Goal: Task Accomplishment & Management: Manage account settings

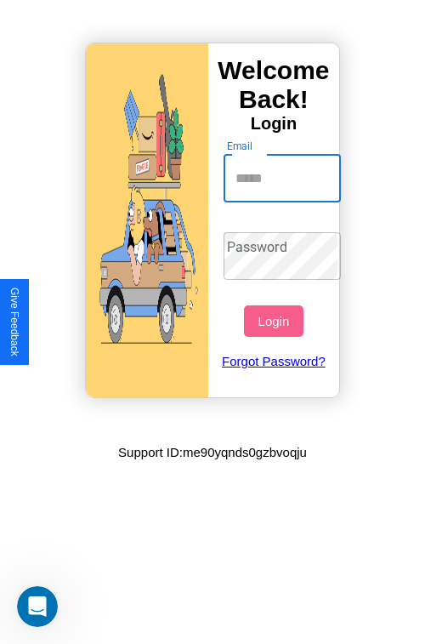
click at [284, 178] on input "Email" at bounding box center [283, 179] width 118 height 48
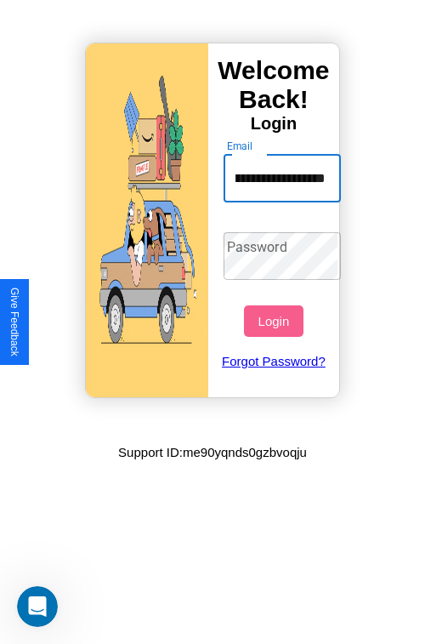
scroll to position [0, 62]
type input "**********"
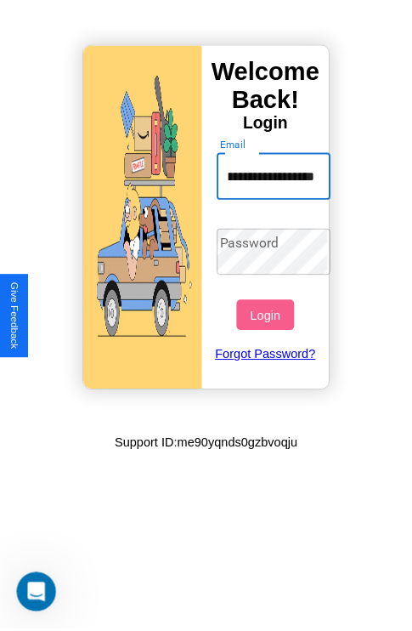
scroll to position [0, 0]
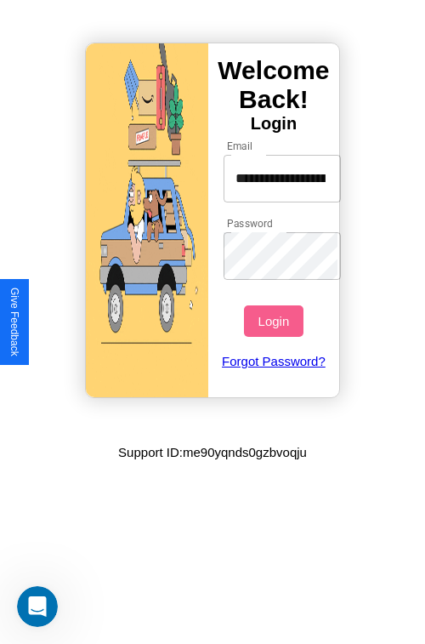
click at [276, 321] on button "Login" at bounding box center [273, 320] width 59 height 31
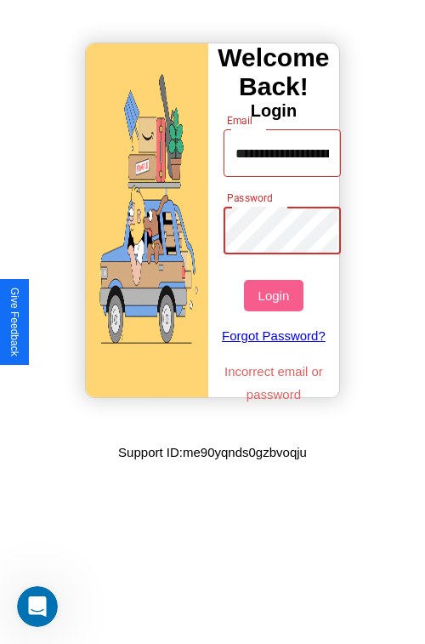
click at [276, 295] on button "Login" at bounding box center [273, 295] width 59 height 31
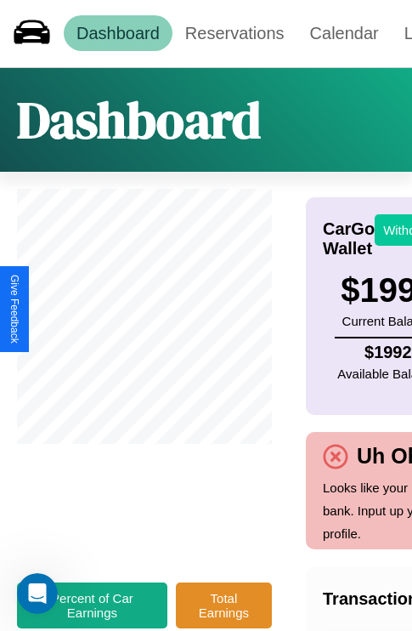
click at [400, 230] on button "Withdraw" at bounding box center [410, 229] width 71 height 31
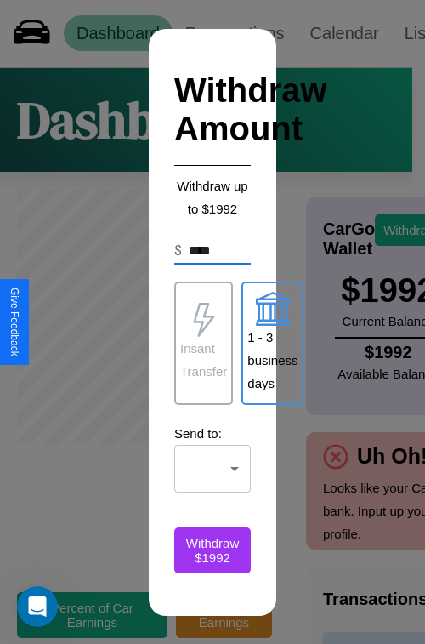
click at [203, 343] on p "Insant Transfer" at bounding box center [203, 360] width 47 height 46
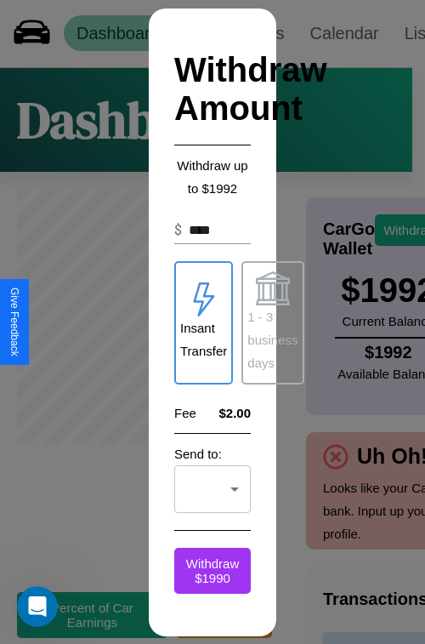
click at [272, 322] on p "1 - 3 business days" at bounding box center [272, 339] width 50 height 69
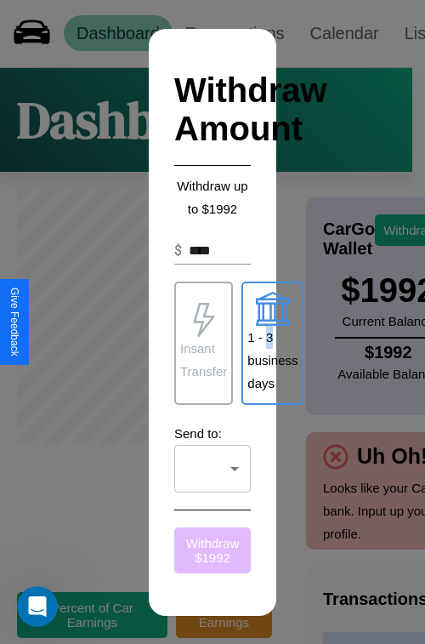
click at [213, 549] on button "Withdraw $ 1992" at bounding box center [212, 550] width 77 height 46
